Goal: Task Accomplishment & Management: Use online tool/utility

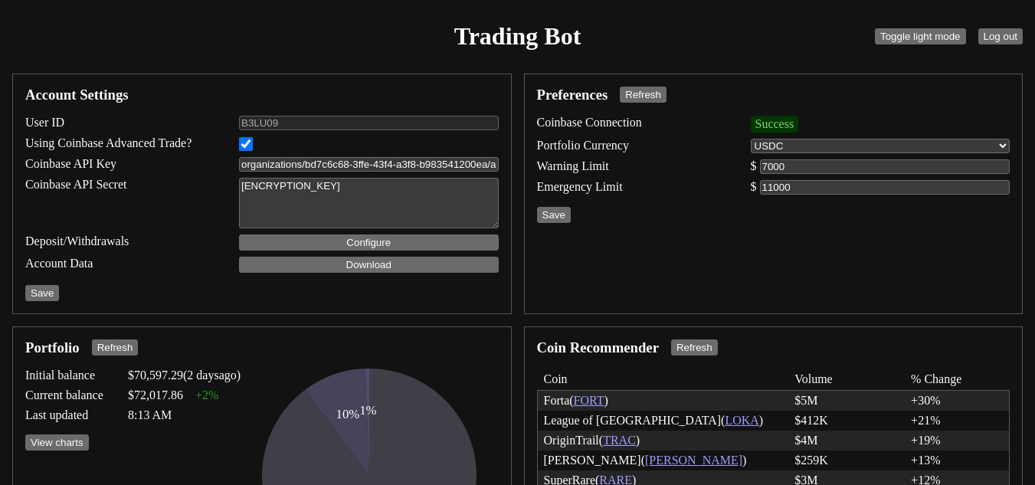
select select "USDC"
select select "ACTIVE"
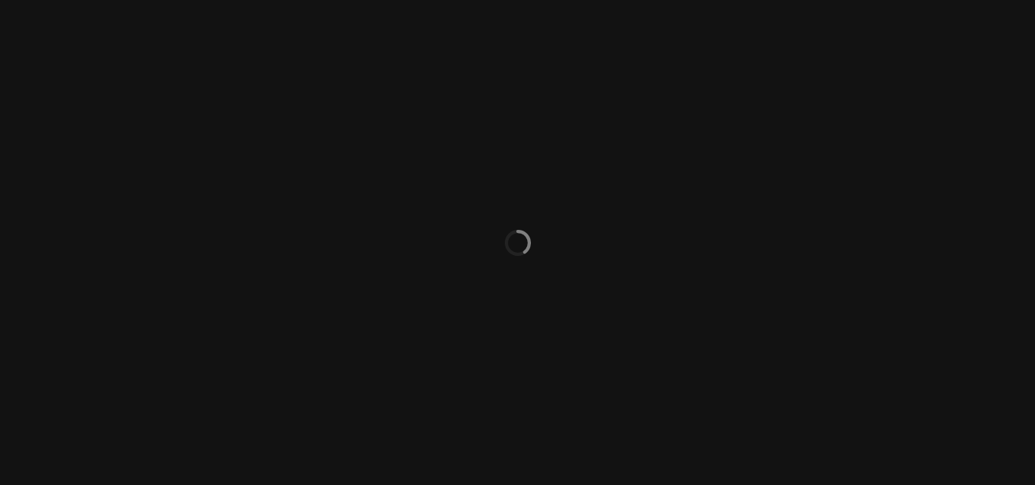
select select "ACTIVE"
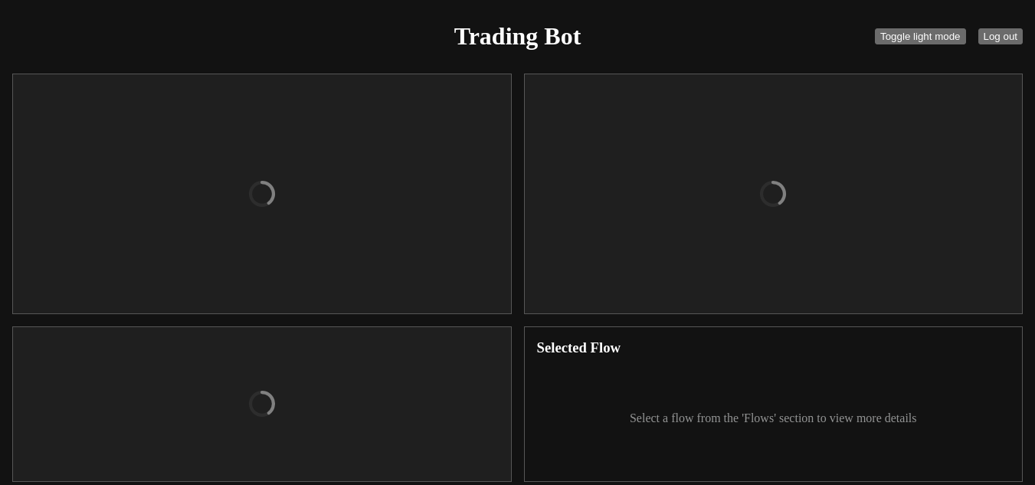
checkbox input "true"
type input "organizations/bd7c6c68-3ffe-43f4-a3f8-b983541200ea/apiKeys/a307a0ed-e3b6-4522-b…"
type textarea "[ENCRYPTION_KEY]"
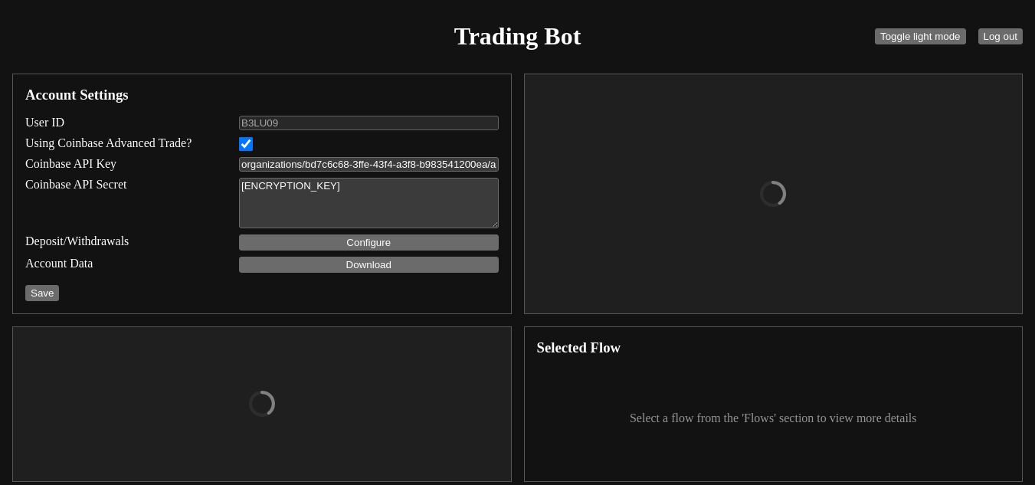
select select "USDC"
type input "7000"
type input "11000"
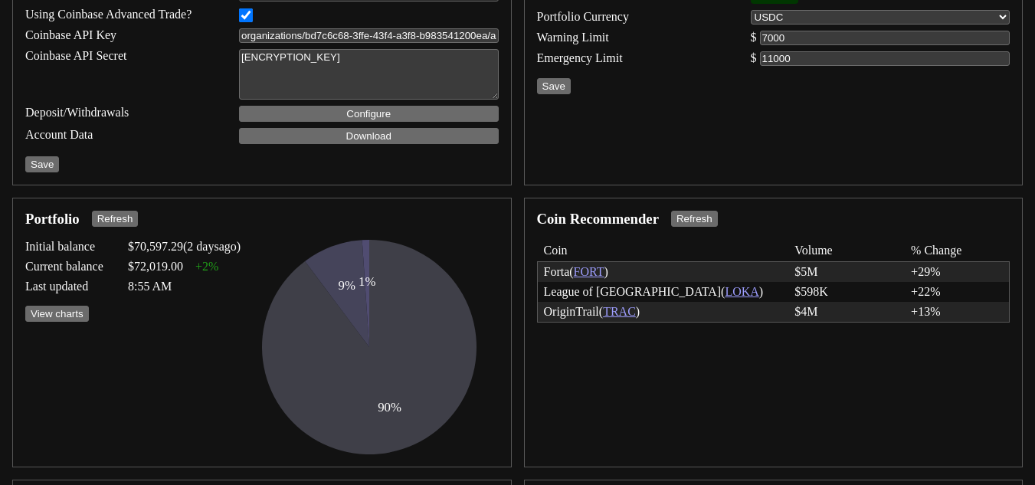
scroll to position [155, 0]
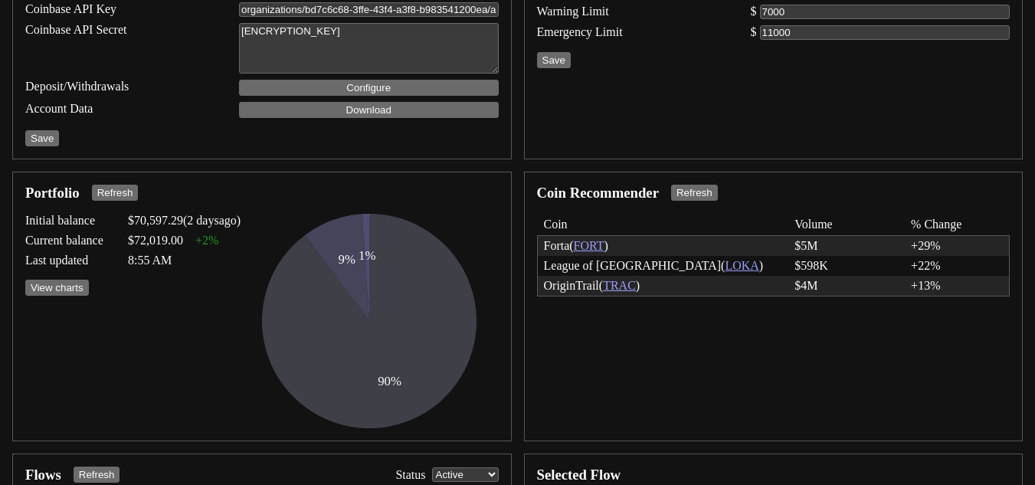
click at [595, 242] on link "FORT" at bounding box center [589, 245] width 31 height 13
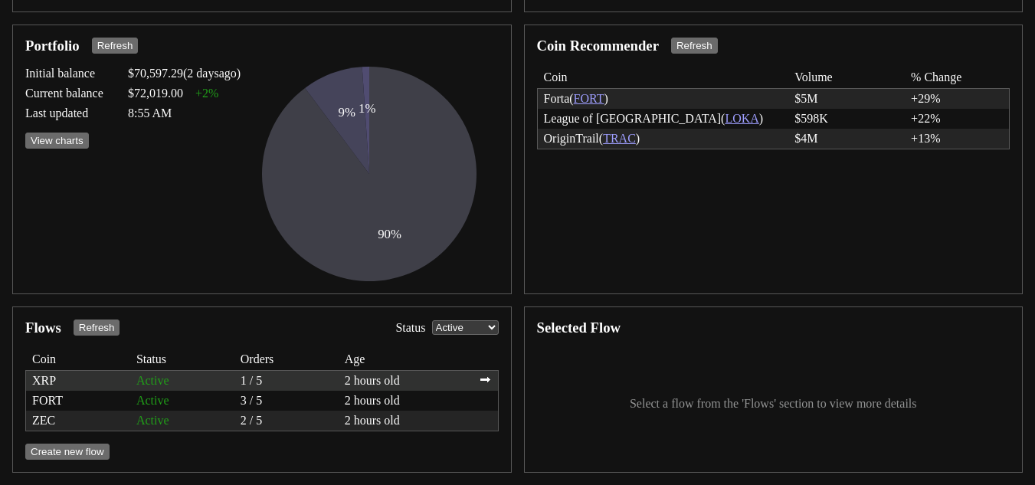
click at [41, 374] on div "XRP" at bounding box center [78, 381] width 92 height 14
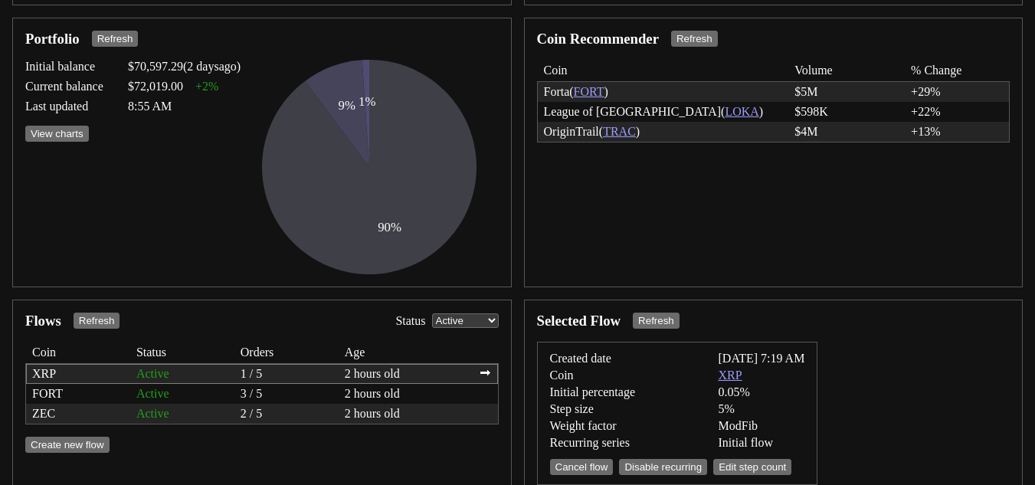
click at [733, 375] on link "XRP" at bounding box center [731, 376] width 24 height 14
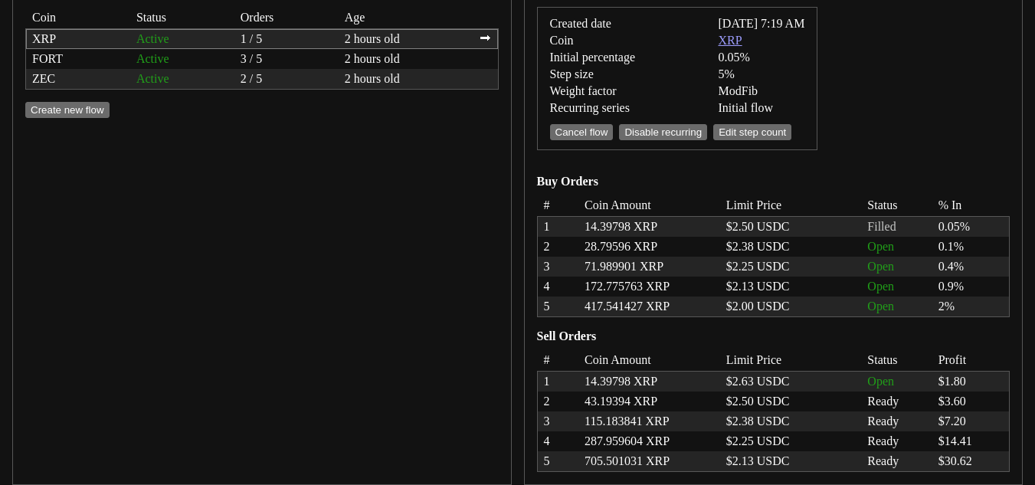
scroll to position [656, 0]
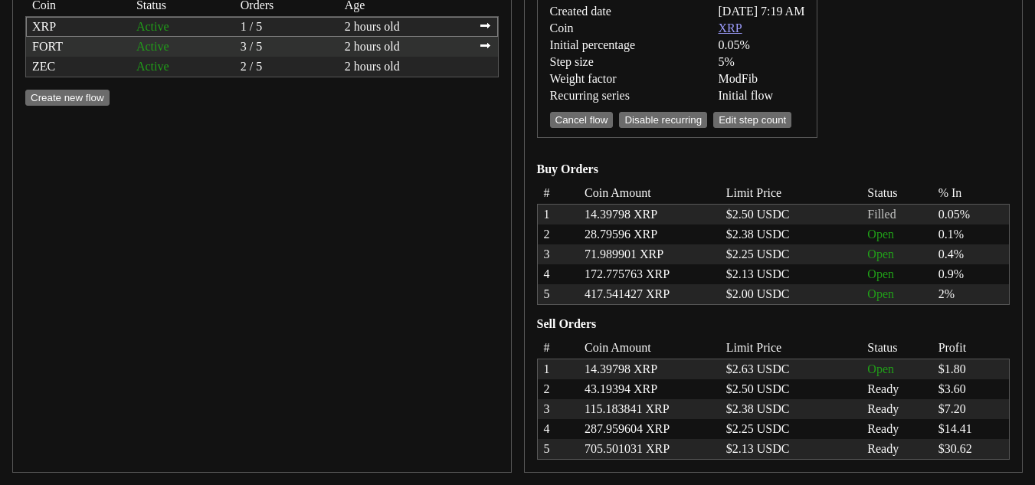
click at [148, 51] on div "Active" at bounding box center [182, 47] width 92 height 14
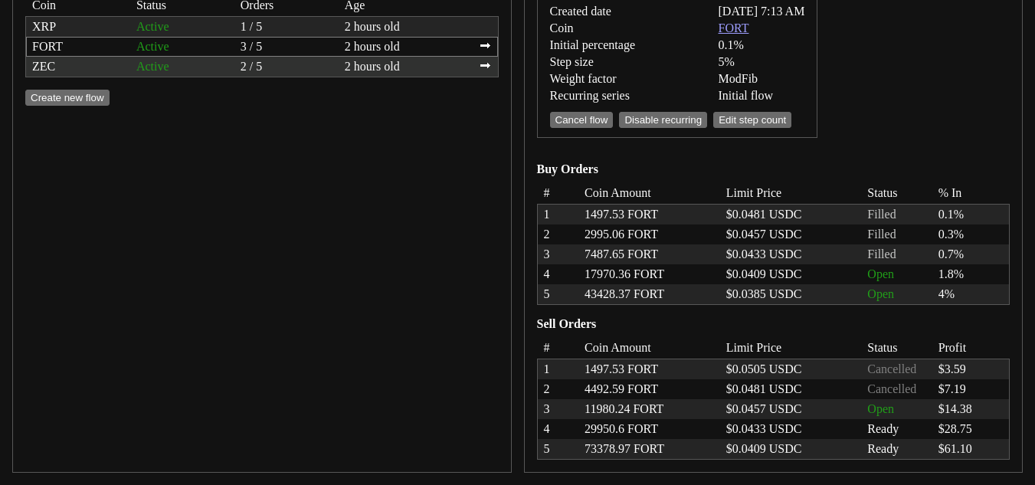
click at [170, 74] on div "Active" at bounding box center [182, 67] width 92 height 14
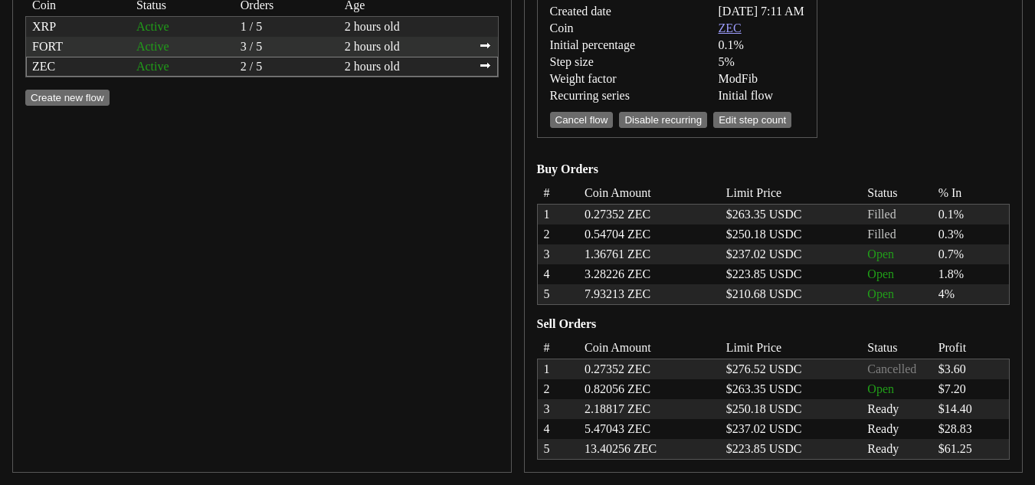
click at [148, 49] on div "Active" at bounding box center [182, 47] width 92 height 14
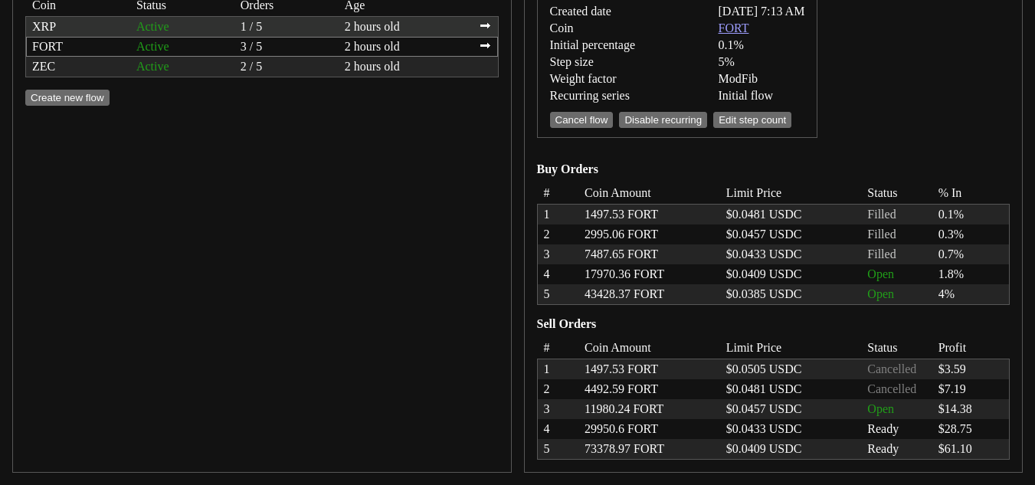
click at [172, 27] on div "Active" at bounding box center [182, 27] width 92 height 14
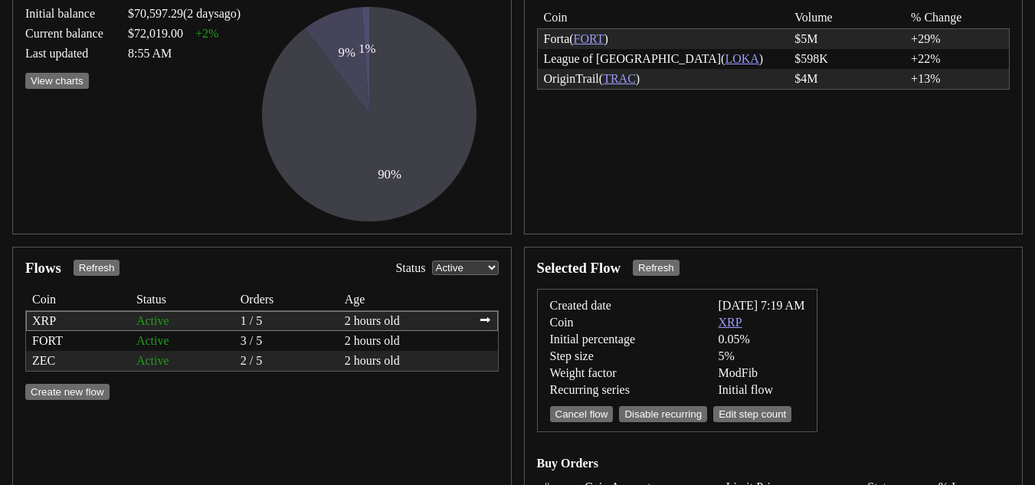
scroll to position [341, 0]
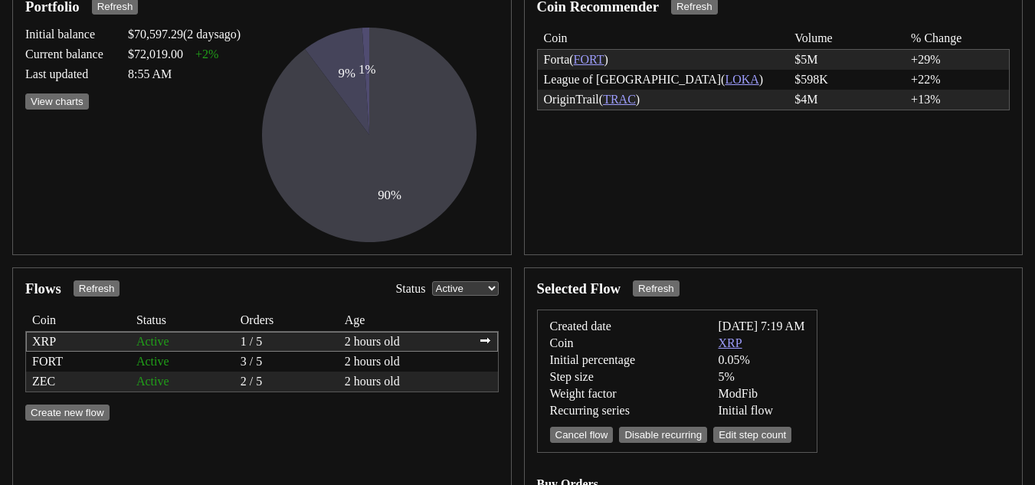
drag, startPoint x: 1034, startPoint y: 257, endPoint x: 1032, endPoint y: 136, distance: 121.8
click at [1032, 136] on div "Trading Bot Toggle light mode Log out Account Settings User ID B3LU09 Using Coi…" at bounding box center [517, 229] width 1035 height 1141
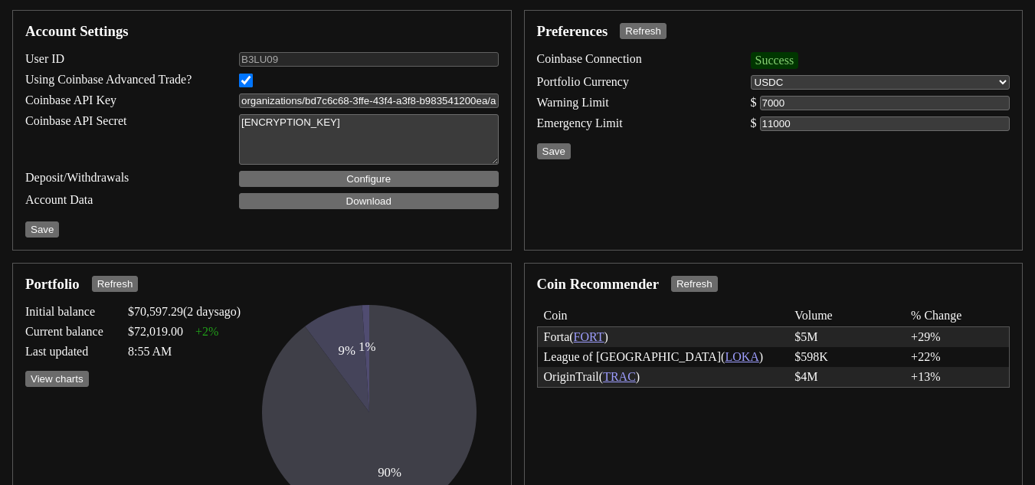
scroll to position [14, 0]
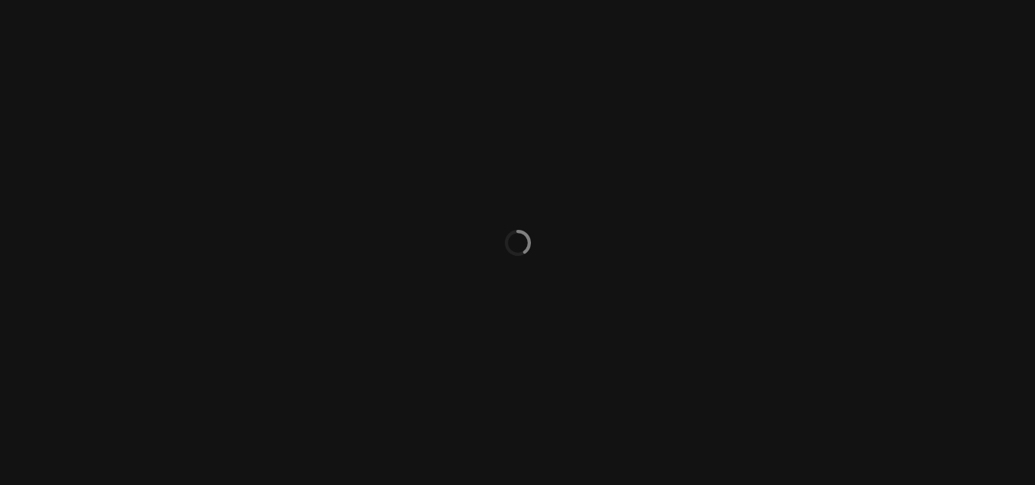
select select "ACTIVE"
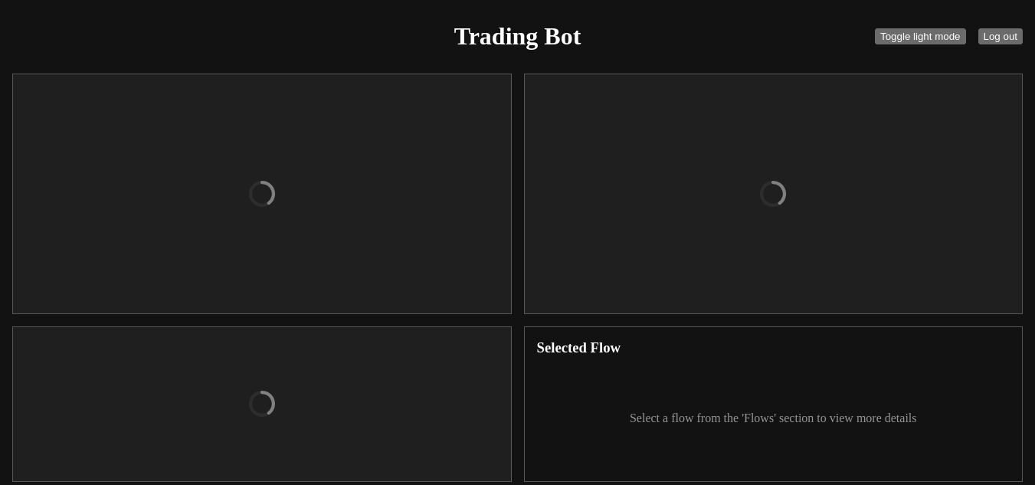
checkbox input "true"
type input "organizations/bd7c6c68-3ffe-43f4-a3f8-b983541200ea/apiKeys/a307a0ed-e3b6-4522-b…"
type textarea "[ENCRYPTION_KEY]"
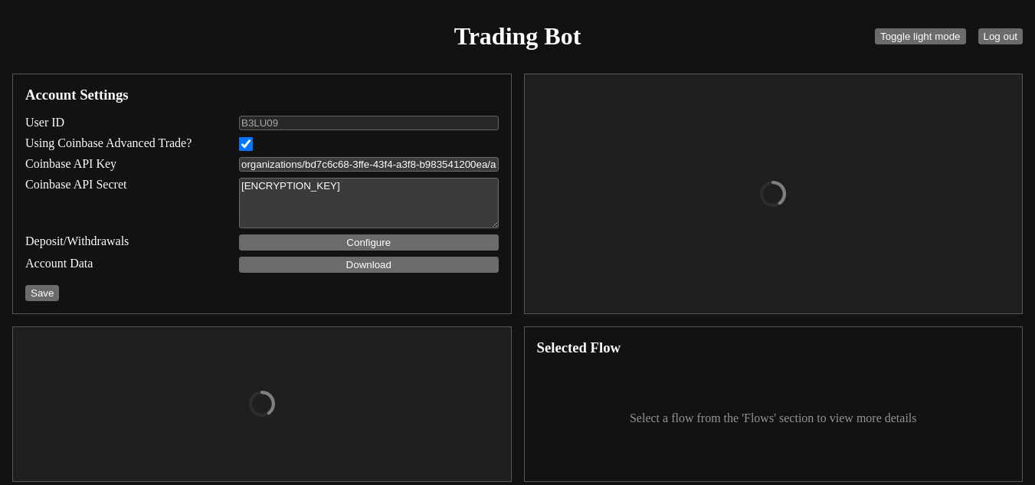
select select "USDC"
type input "7000"
type input "11000"
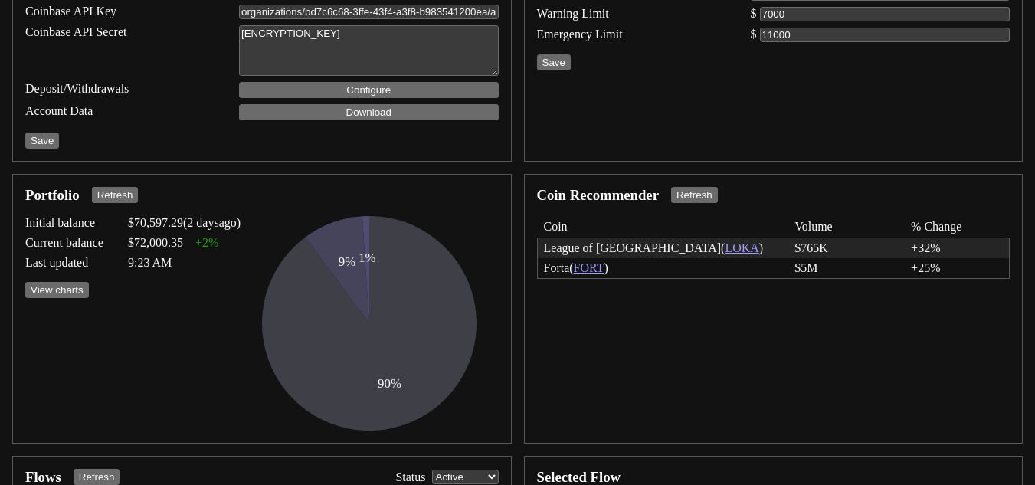
scroll to position [153, 0]
